Goal: Transaction & Acquisition: Purchase product/service

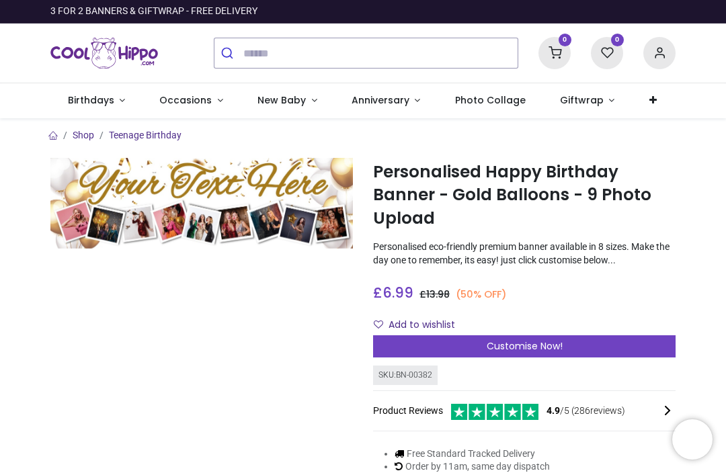
click at [193, 94] on span "Occasions" at bounding box center [185, 99] width 52 height 13
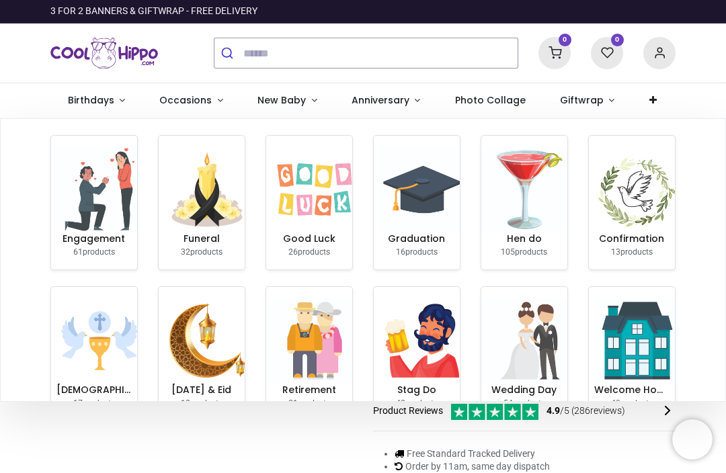
click at [108, 202] on img at bounding box center [99, 190] width 86 height 86
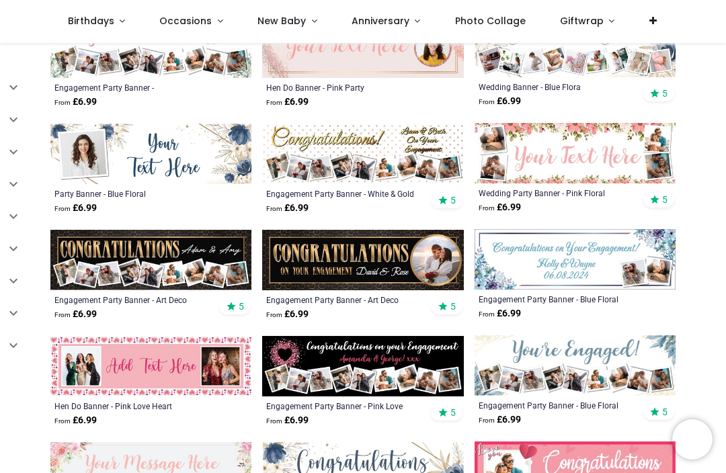
scroll to position [367, 0]
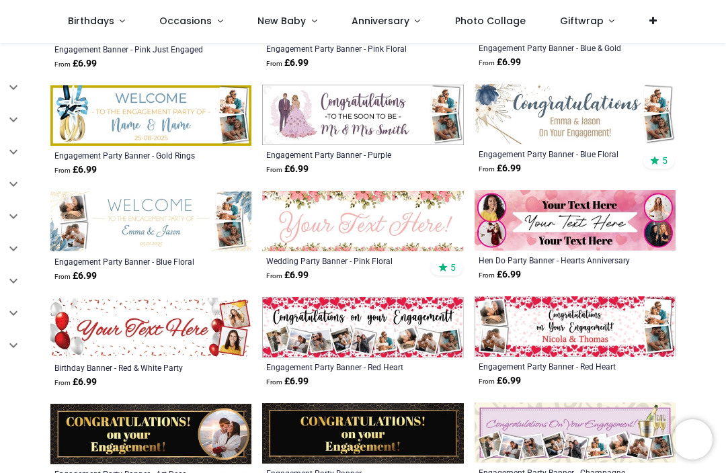
scroll to position [1037, 0]
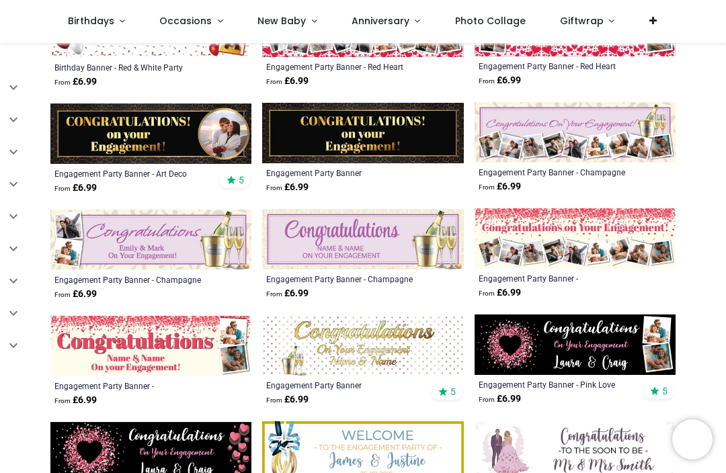
scroll to position [1338, 0]
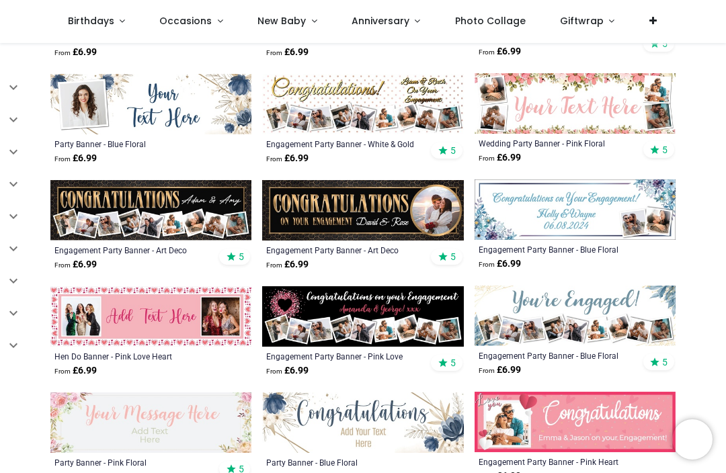
scroll to position [413, 0]
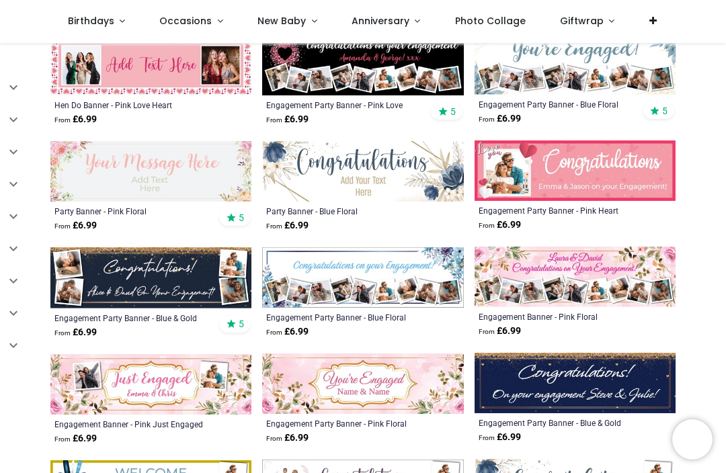
scroll to position [666, 0]
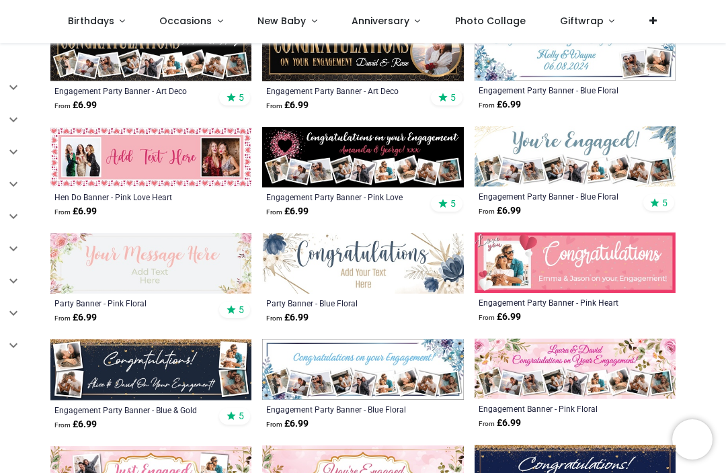
scroll to position [569, 0]
